Goal: Task Accomplishment & Management: Manage account settings

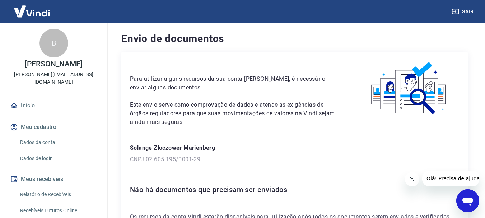
click at [437, 139] on div "Para utilizar alguns recursos da sua conta [PERSON_NAME], é necessário enviar a…" at bounding box center [294, 141] width 346 height 178
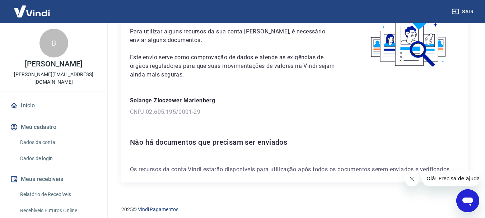
scroll to position [51, 0]
